Goal: Task Accomplishment & Management: Complete application form

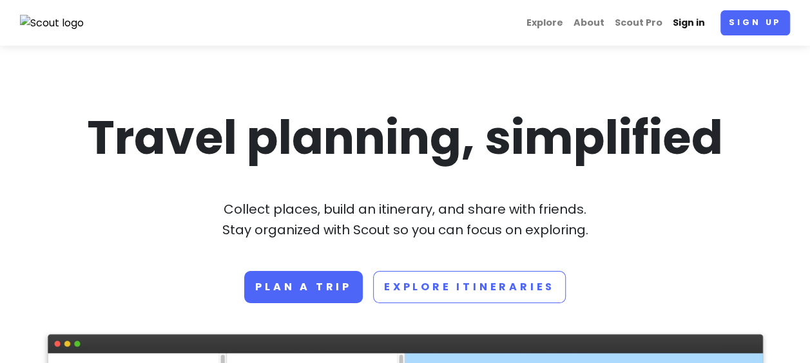
click at [707, 24] on link "Sign in" at bounding box center [688, 22] width 43 height 25
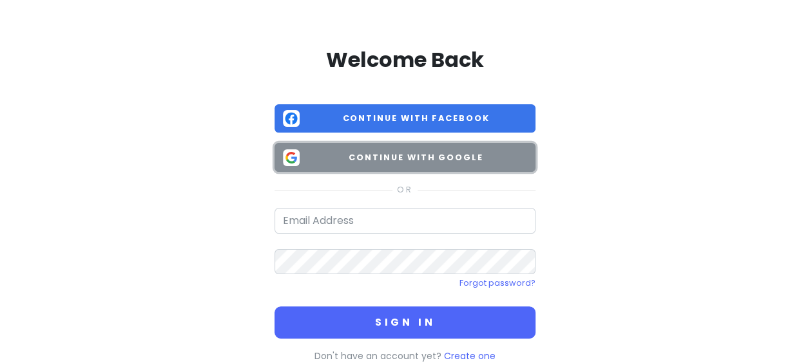
click at [364, 158] on span "Continue with Google" at bounding box center [416, 157] width 222 height 13
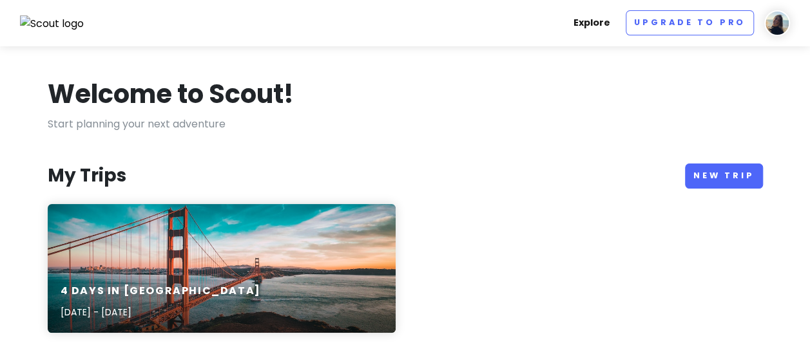
click at [586, 31] on link "Explore" at bounding box center [591, 22] width 47 height 25
click at [713, 176] on link "New Trip" at bounding box center [724, 176] width 78 height 25
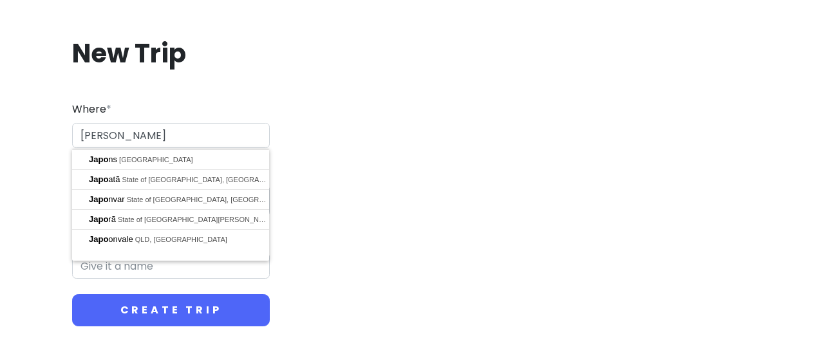
type input "J"
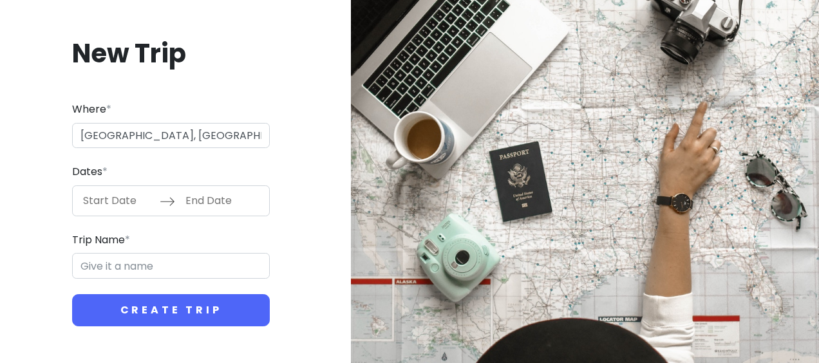
type input "[GEOGRAPHIC_DATA], [GEOGRAPHIC_DATA]"
type input "Tokyo Trip"
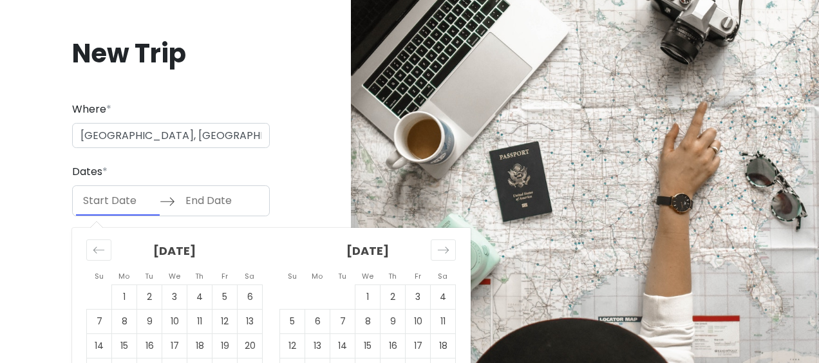
click at [124, 210] on input "Start Date" at bounding box center [118, 201] width 84 height 30
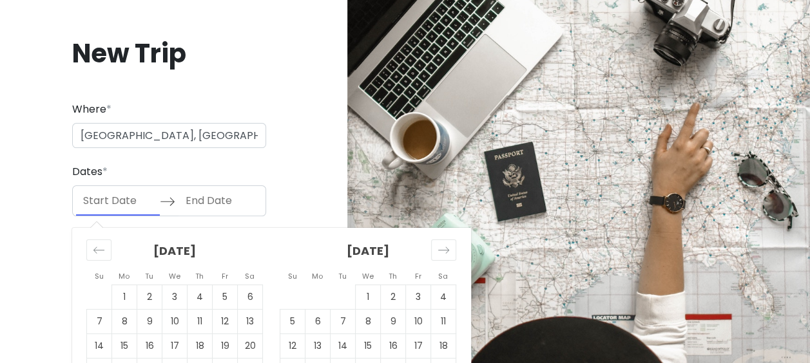
scroll to position [59, 0]
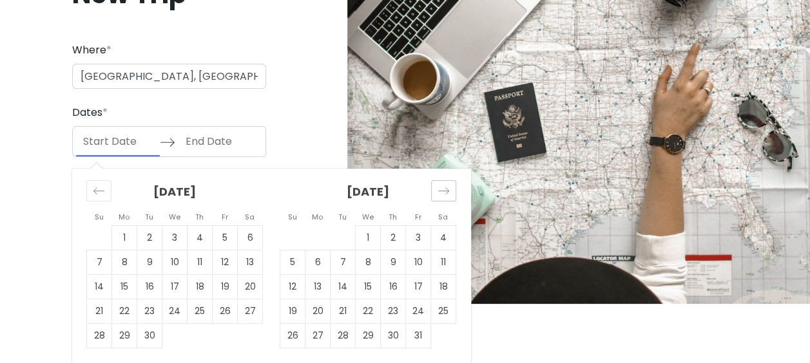
click at [454, 189] on div "Move forward to switch to the next month." at bounding box center [443, 190] width 25 height 21
click at [98, 188] on icon "Move backward to switch to the previous month." at bounding box center [99, 191] width 12 height 12
click at [298, 264] on td "7" at bounding box center [292, 262] width 25 height 24
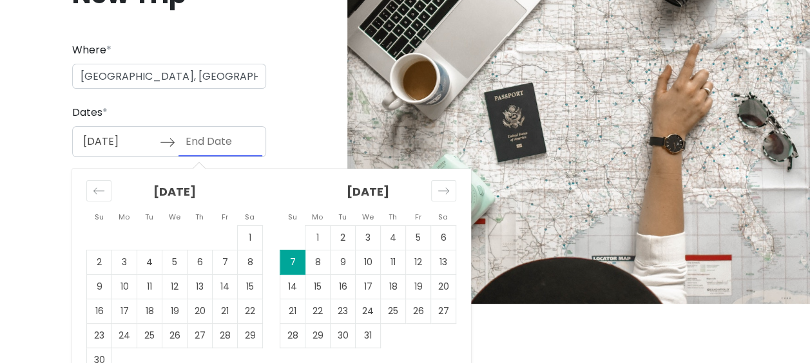
type input "[DATE]"
click at [403, 265] on td "11" at bounding box center [393, 262] width 25 height 24
type input "[DATE]"
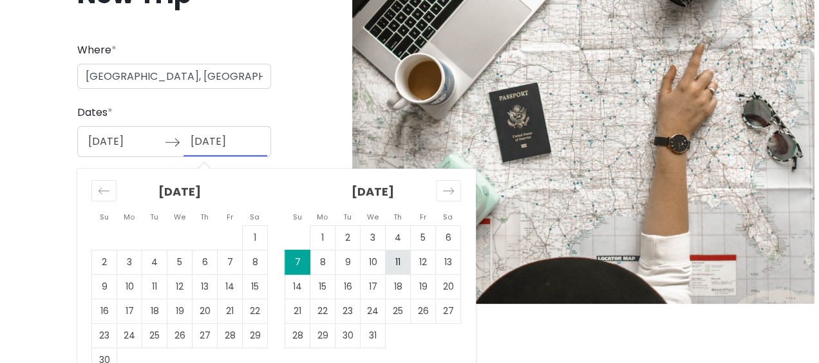
scroll to position [0, 0]
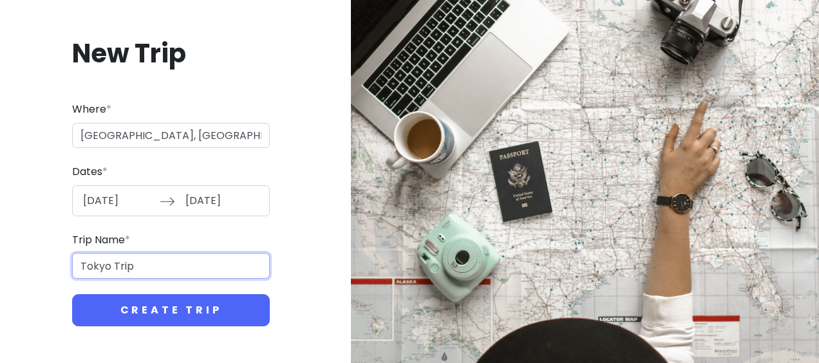
click at [97, 269] on input "Tokyo Trip" at bounding box center [171, 266] width 198 height 26
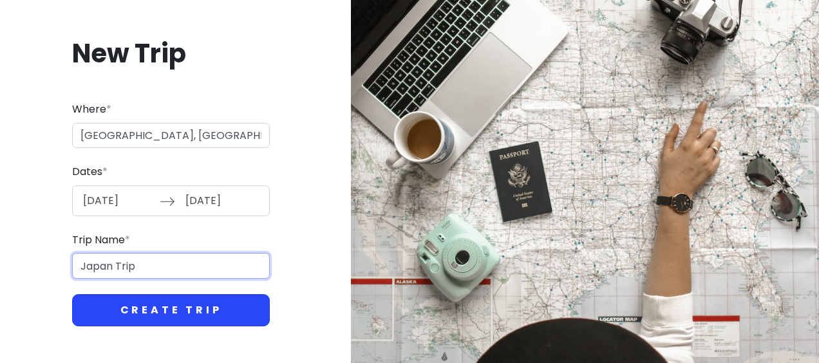
type input "Japan Trip"
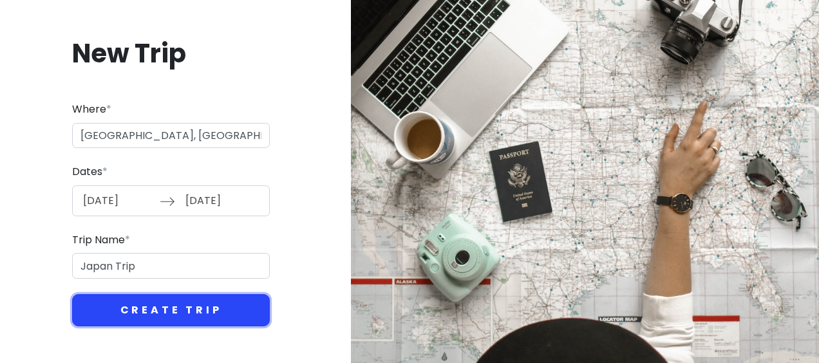
click at [153, 307] on button "Create Trip" at bounding box center [171, 310] width 198 height 32
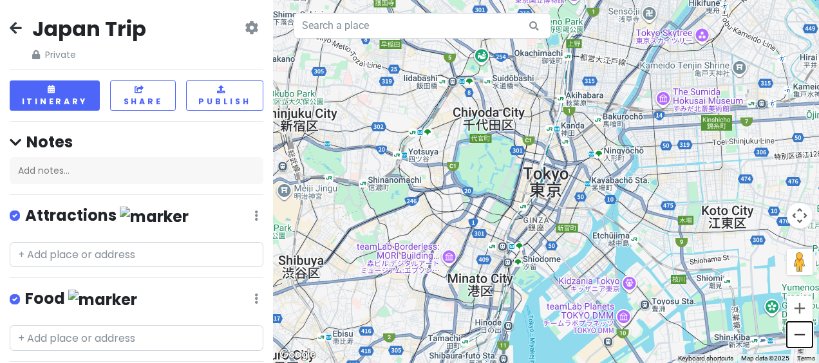
click at [808, 335] on button "Zoom out" at bounding box center [800, 335] width 26 height 26
